Goal: Obtain resource: Download file/media

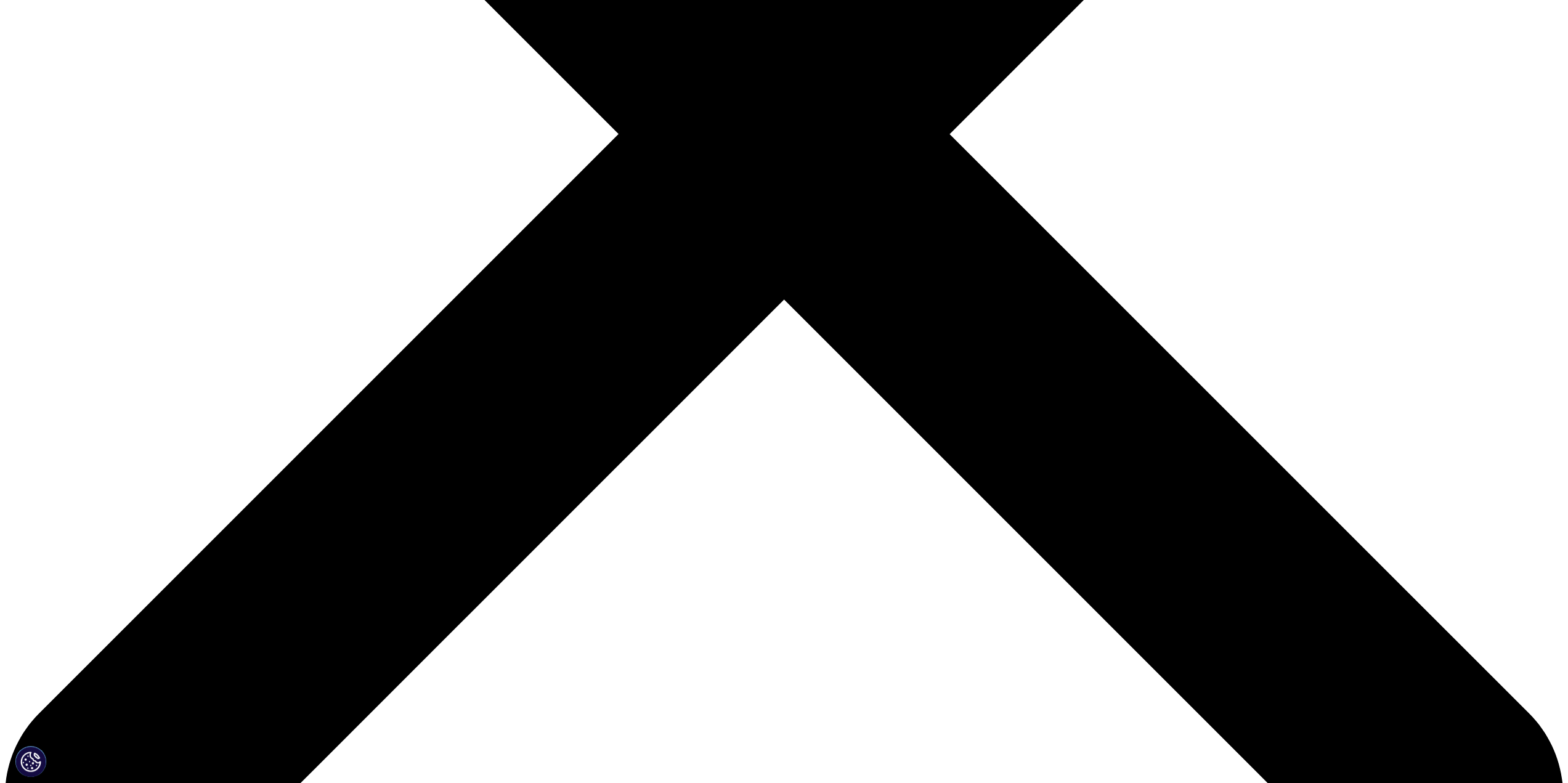
scroll to position [678, 0]
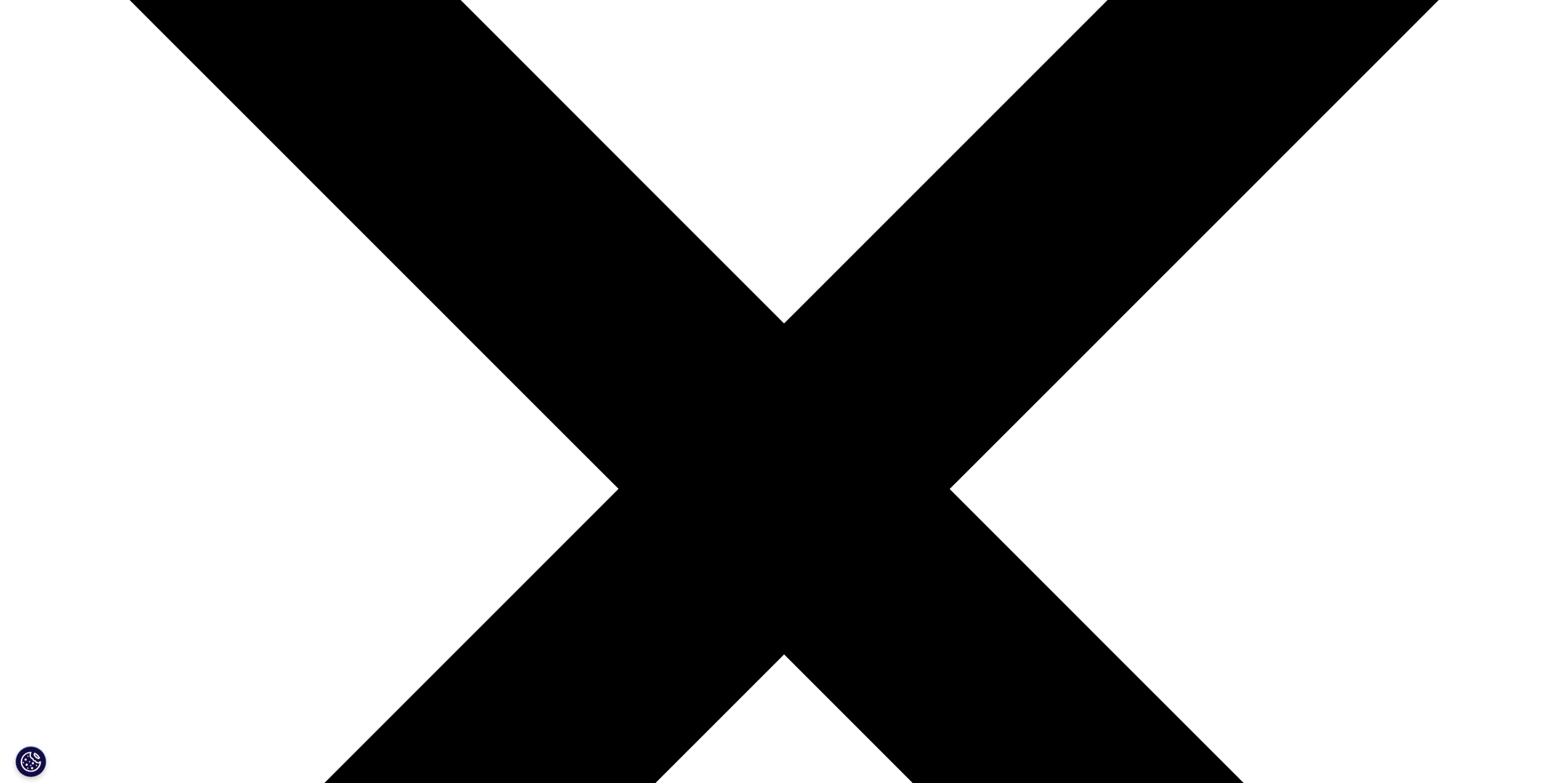
scroll to position [431, 0]
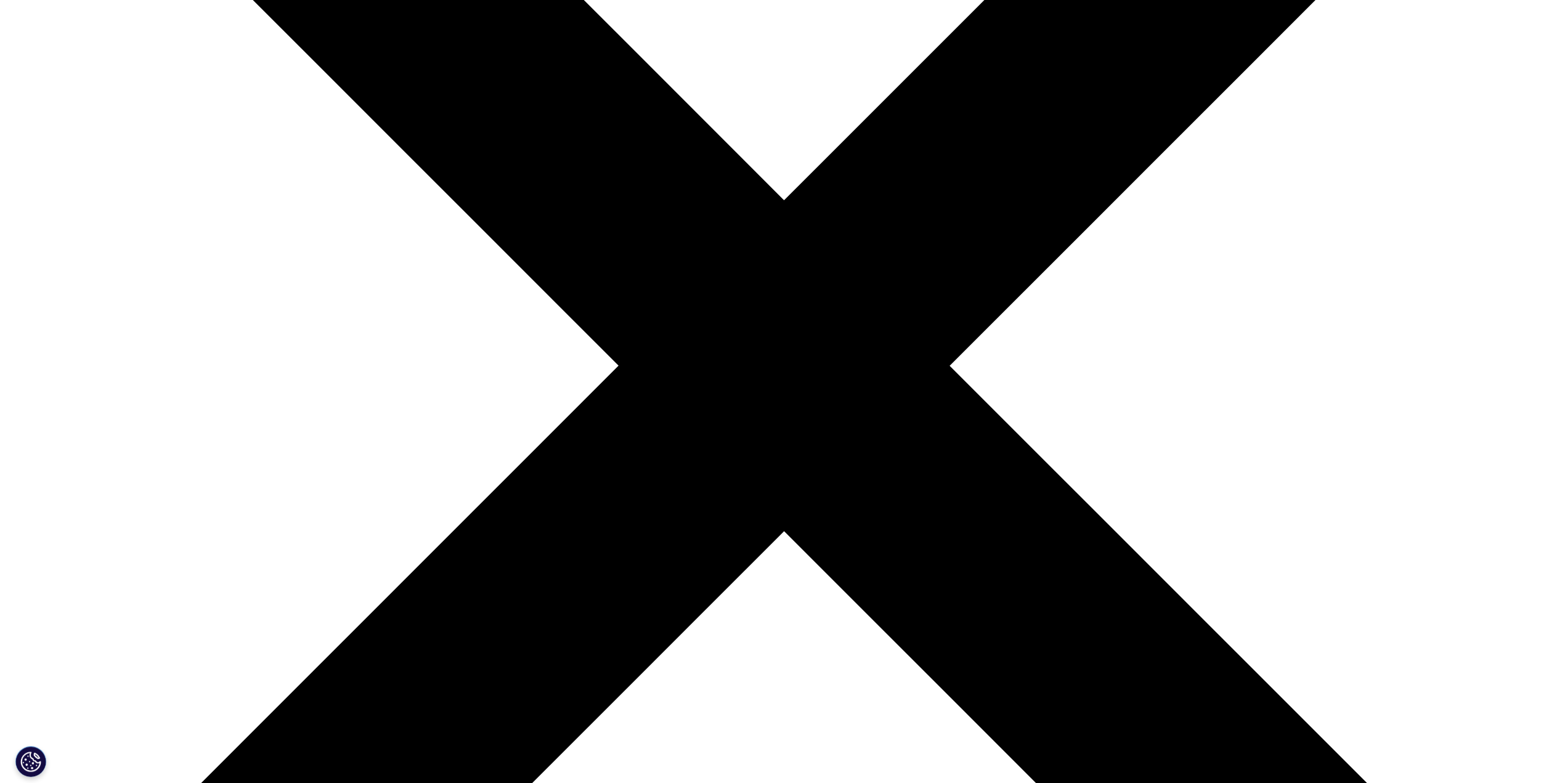
type input "JP"
type input "[PERSON_NAME]"
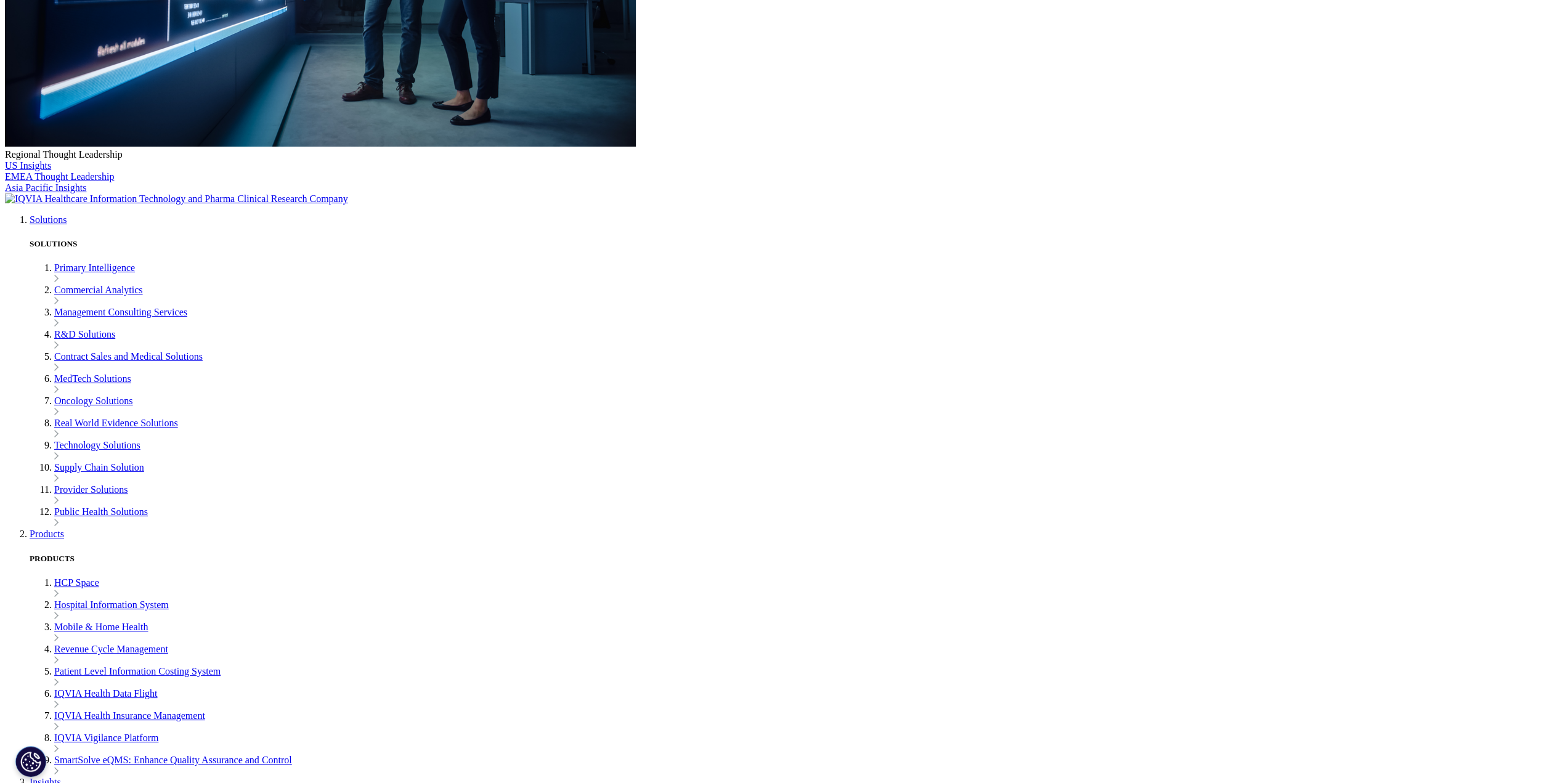
type input "[EMAIL_ADDRESS][DOMAIN_NAME]"
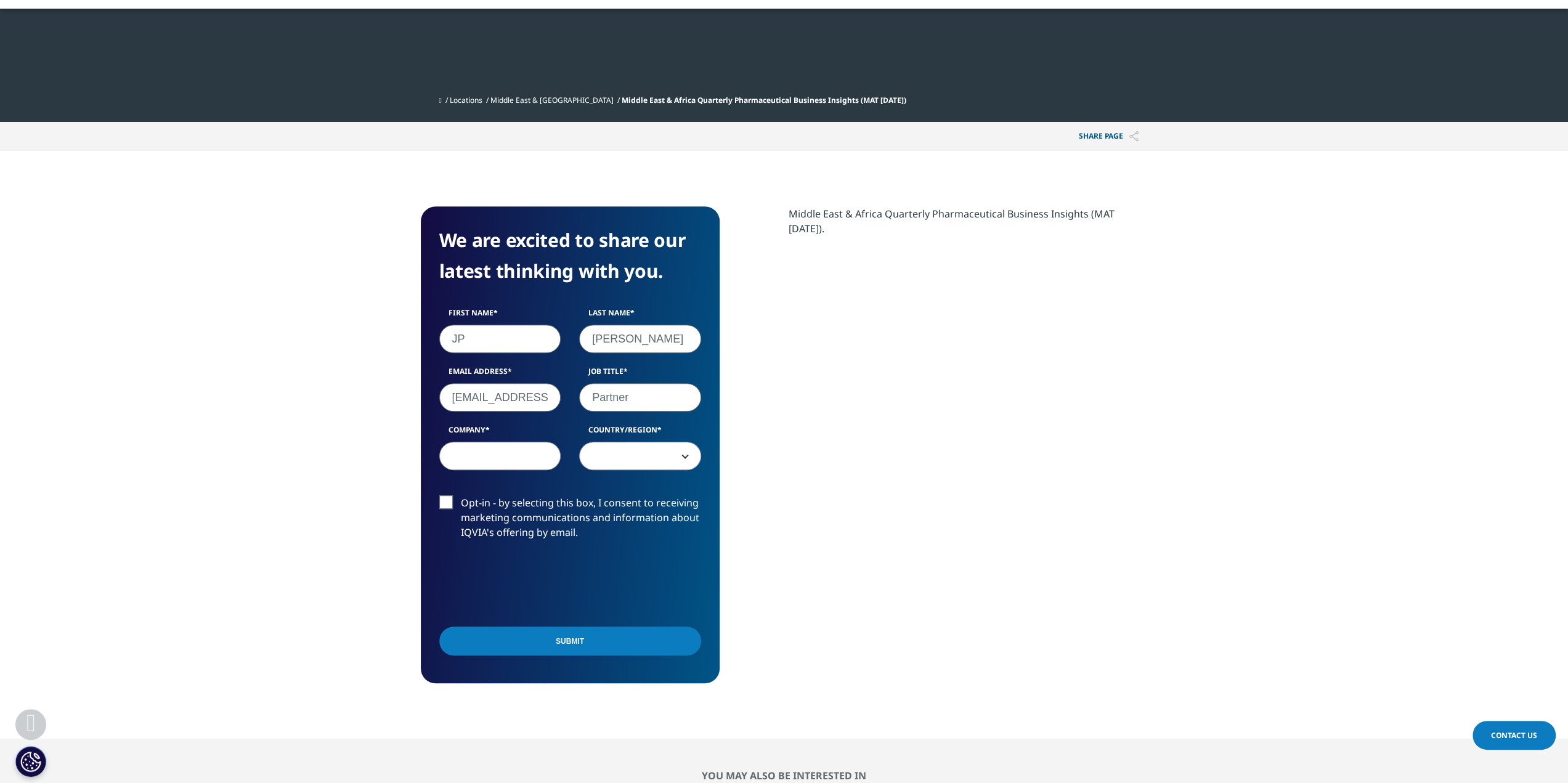
type input "Partner"
type input "L1 Health"
click at [606, 454] on span at bounding box center [640, 456] width 121 height 28
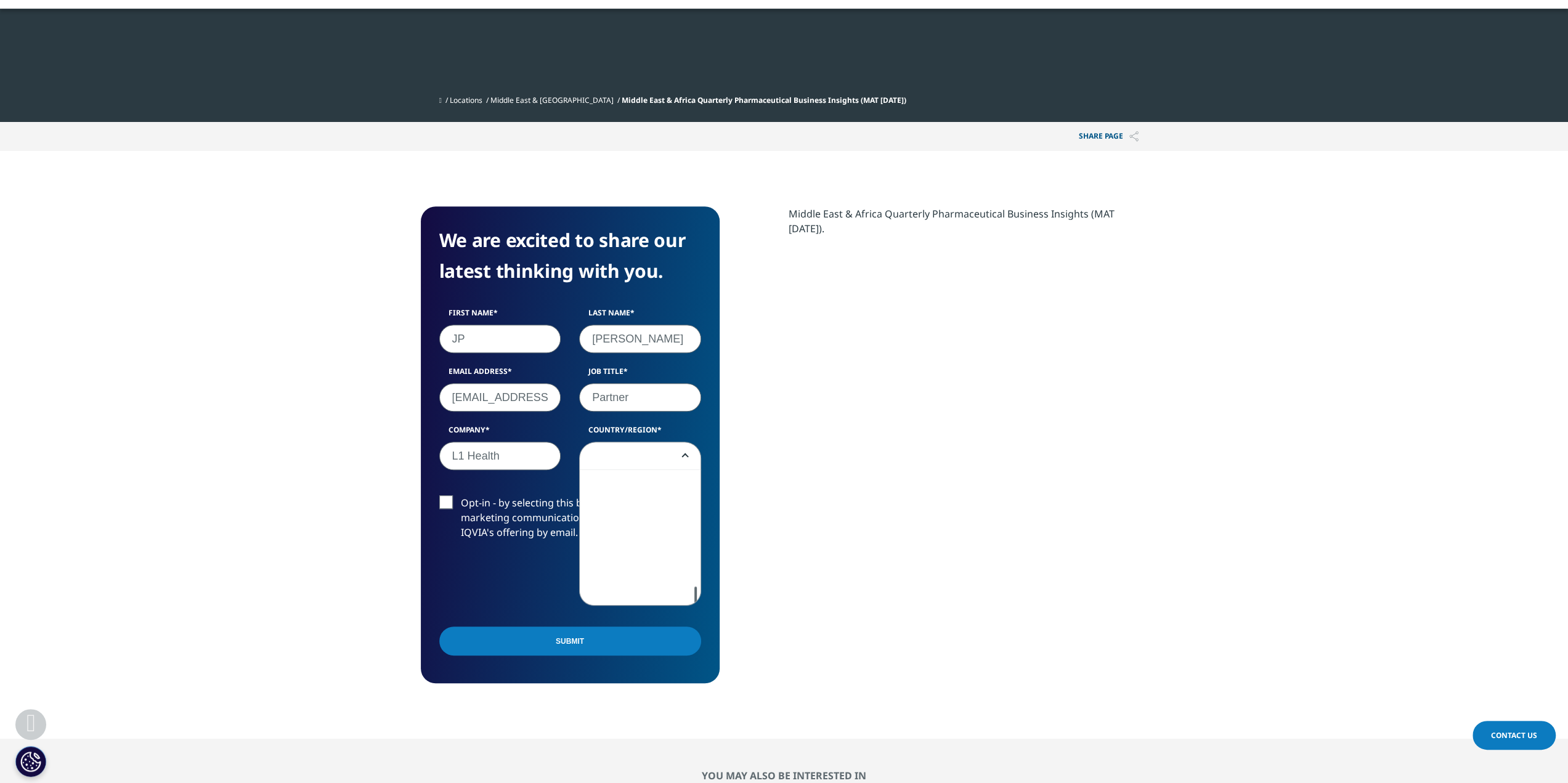
click at [693, 616] on div "We are excited to share our latest thinking with you. First Name JP Last Name […" at bounding box center [570, 445] width 299 height 477
select select "[GEOGRAPHIC_DATA]"
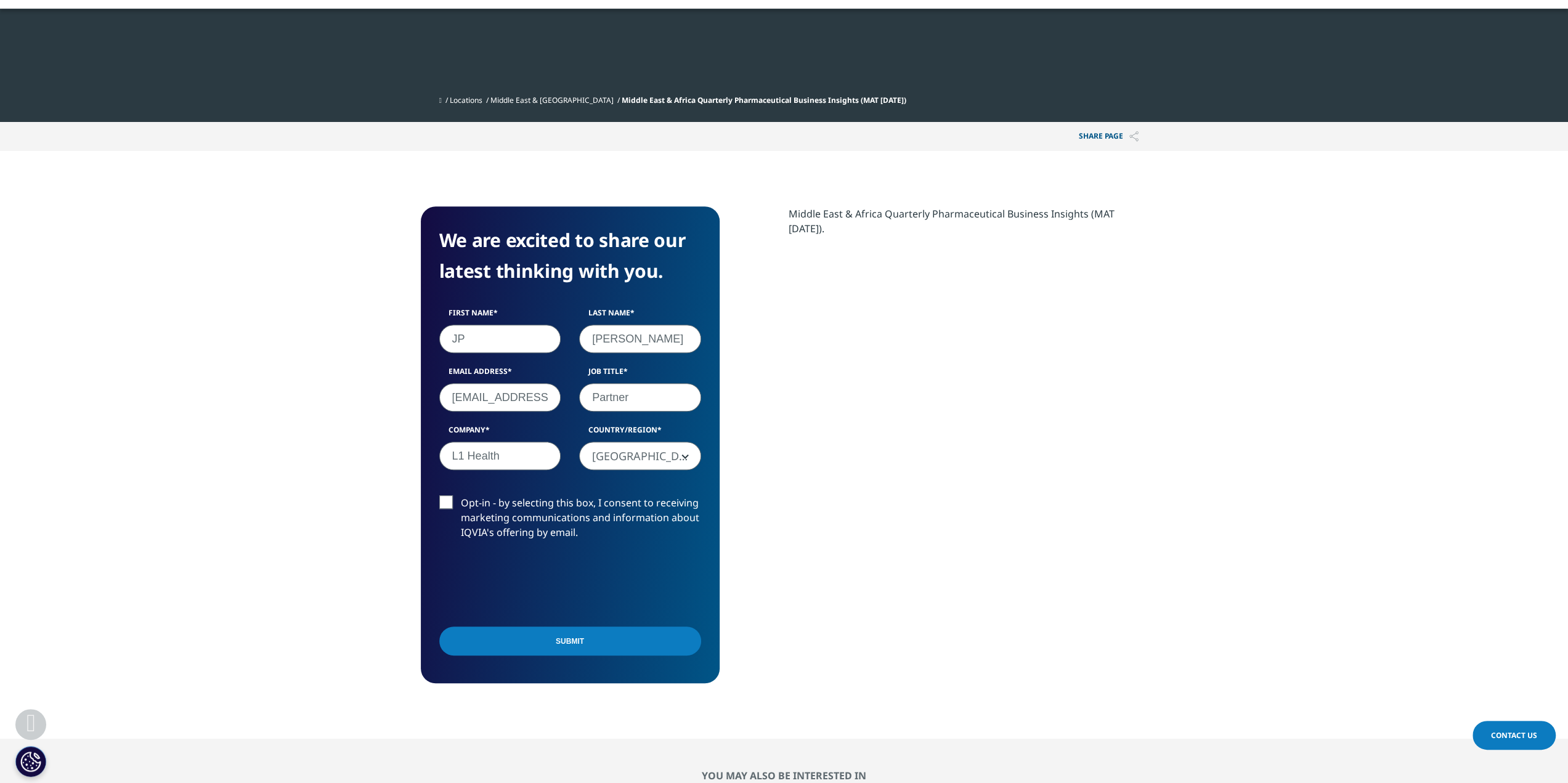
click at [443, 499] on label "Opt-in - by selecting this box, I consent to receiving marketing communications…" at bounding box center [570, 520] width 262 height 51
click at [461, 495] on input "Opt-in - by selecting this box, I consent to receiving marketing communications…" at bounding box center [461, 495] width 0 height 0
click at [541, 642] on input "Submit" at bounding box center [570, 641] width 262 height 29
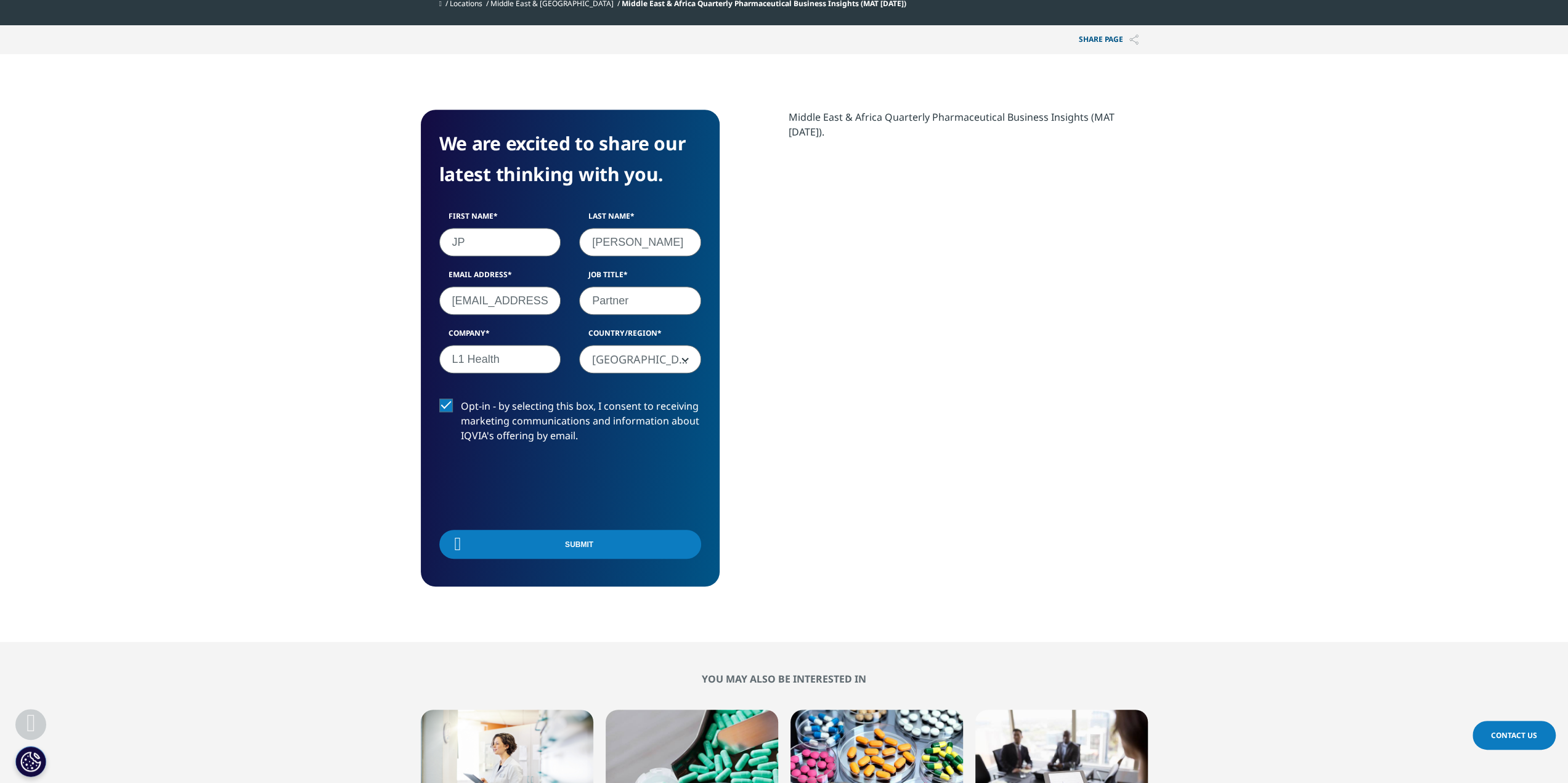
scroll to position [533, 0]
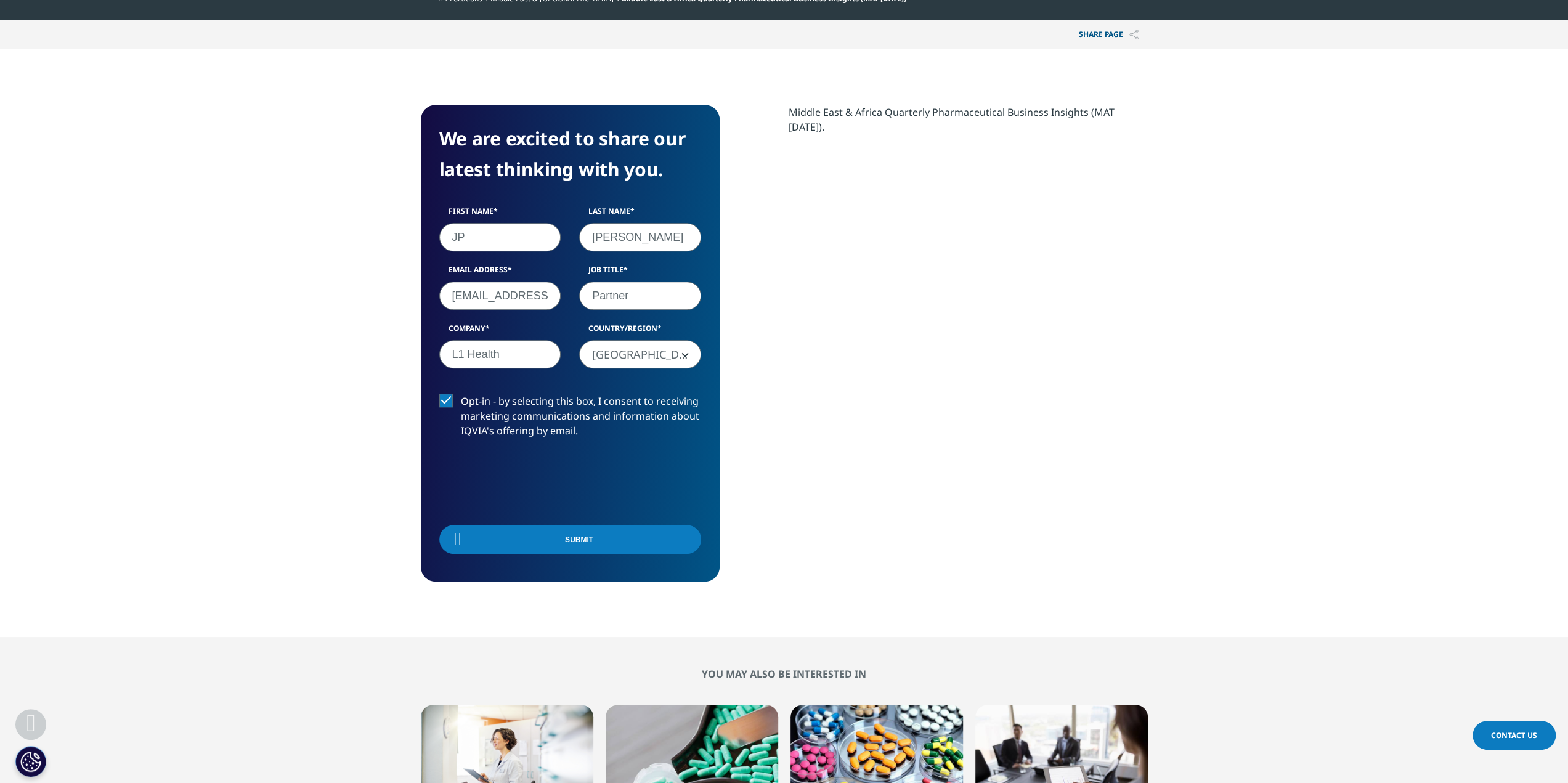
click at [685, 539] on div "Submit" at bounding box center [570, 541] width 262 height 45
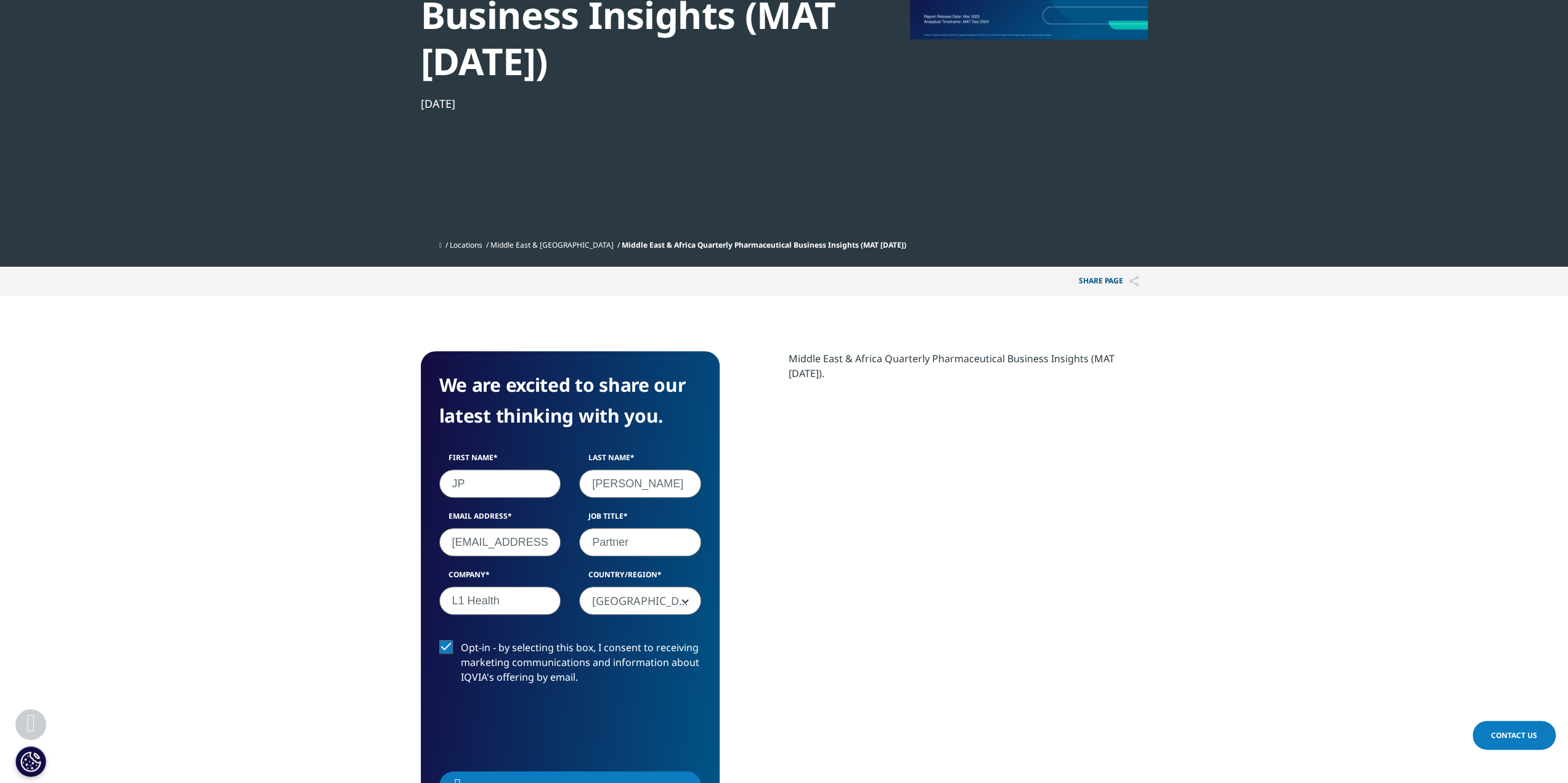
scroll to position [471, 0]
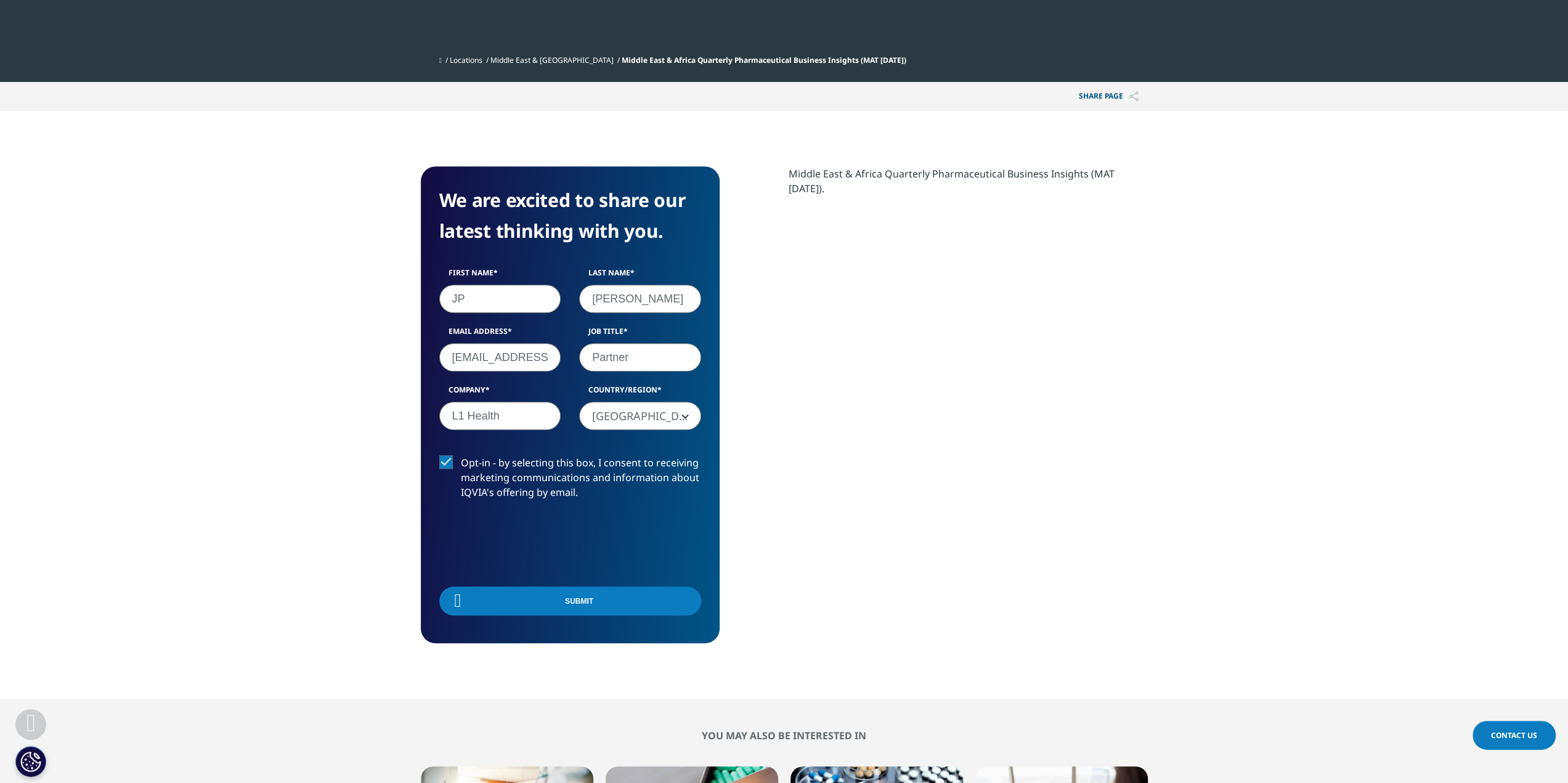
click at [687, 601] on div "Submit" at bounding box center [570, 602] width 262 height 45
click at [683, 598] on div "Submit" at bounding box center [570, 602] width 262 height 45
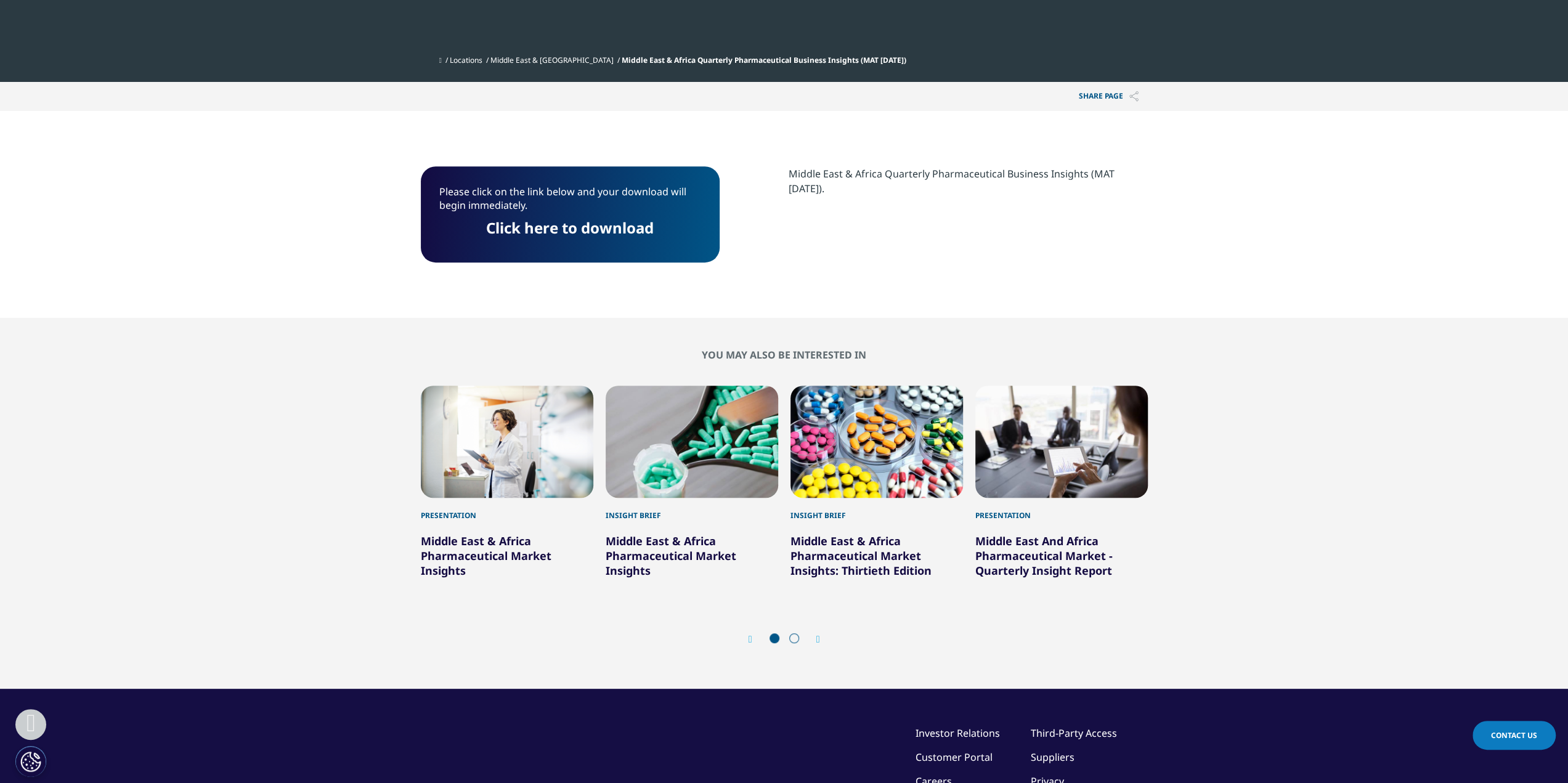
scroll to position [6, 6]
click at [546, 229] on link "Click here to download" at bounding box center [570, 227] width 168 height 20
click at [557, 227] on link "Click here to download" at bounding box center [570, 227] width 168 height 20
